Goal: Task Accomplishment & Management: Manage account settings

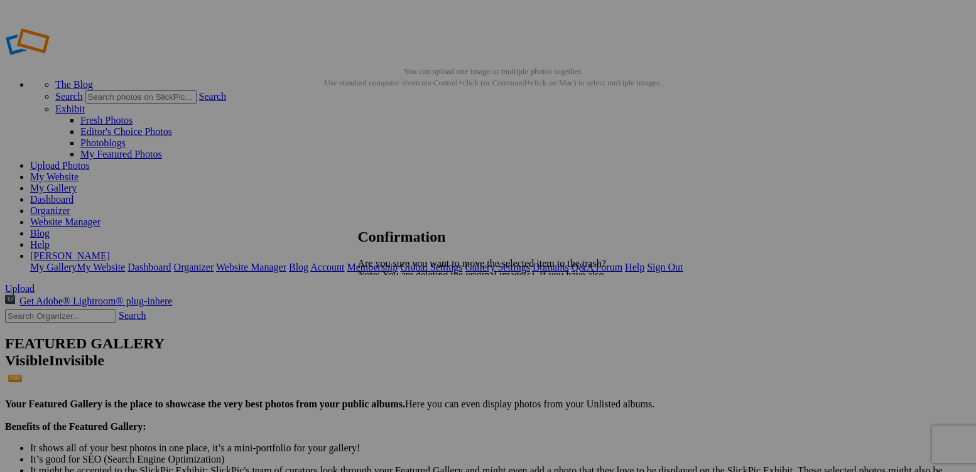
click at [400, 321] on span "Yes" at bounding box center [393, 318] width 14 height 11
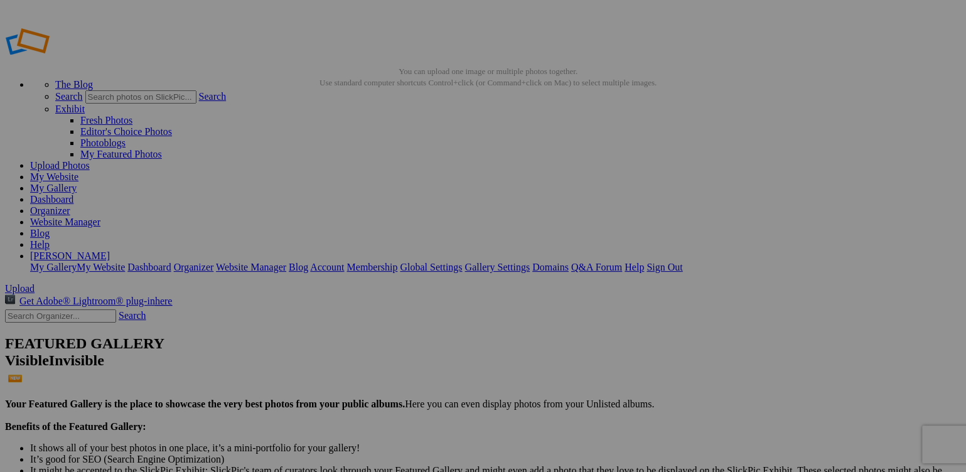
type input "City and Urbanscapes"
click at [682, 262] on link "Sign Out" at bounding box center [665, 267] width 36 height 11
